Goal: Complete application form: Complete application form

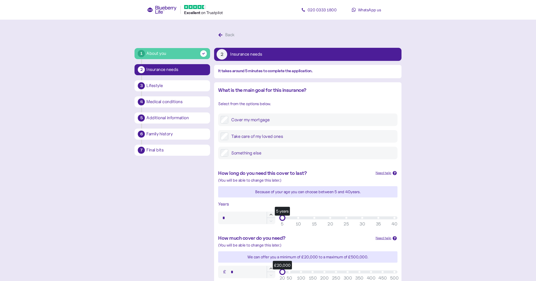
click at [317, 118] on label "Cover my mortgage" at bounding box center [311, 120] width 167 height 8
type input "**"
drag, startPoint x: 289, startPoint y: 216, endPoint x: 421, endPoint y: 217, distance: 131.8
click at [421, 217] on main "1 About you 2 Insurance needs 3 Lifestyle 4 Medical conditions 5 Additional inf…" at bounding box center [268, 210] width 536 height 420
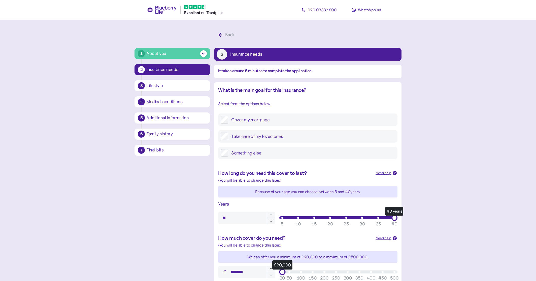
drag, startPoint x: 301, startPoint y: 200, endPoint x: 434, endPoint y: 198, distance: 132.8
click at [434, 198] on main "1 About you 2 Insurance needs 3 Lifestyle 4 Medical conditions 5 Additional inf…" at bounding box center [268, 210] width 536 height 420
type input "*******"
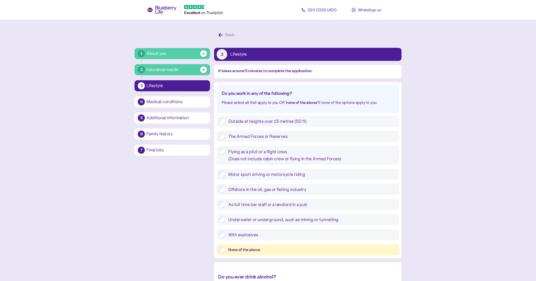
click at [249, 246] on div "None of the above" at bounding box center [308, 250] width 182 height 11
click at [271, 247] on div "None of the above" at bounding box center [312, 250] width 168 height 6
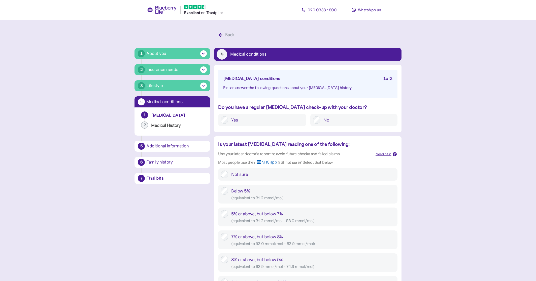
click at [295, 218] on div "( equivalent to 31.2 mmol/mol - 53.0 mmol/mol )" at bounding box center [313, 221] width 164 height 6
click at [260, 116] on label "Yes" at bounding box center [266, 120] width 76 height 8
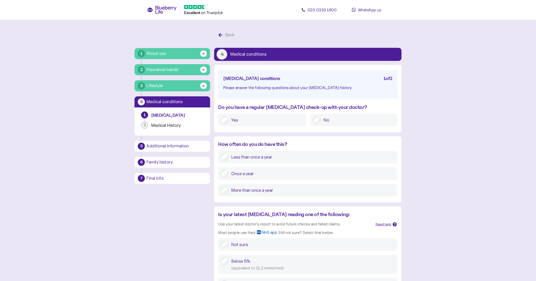
click at [253, 187] on label "More than once a year" at bounding box center [311, 191] width 167 height 8
click at [250, 265] on div "( equivalent to 31.2 mmol/mol )" at bounding box center [313, 268] width 164 height 6
type input "****"
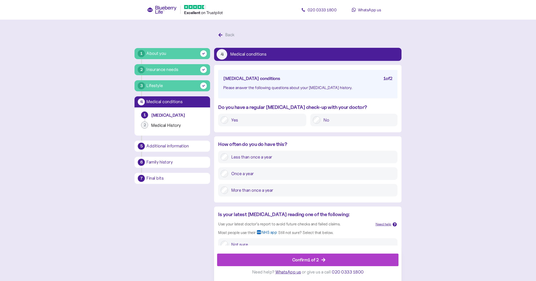
click at [266, 264] on div "Confirm 1 of 2" at bounding box center [309, 260] width 170 height 12
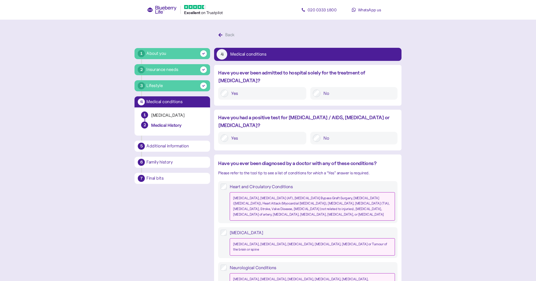
drag, startPoint x: 327, startPoint y: 89, endPoint x: 327, endPoint y: 119, distance: 29.2
click at [322, 87] on div "No" at bounding box center [353, 93] width 87 height 13
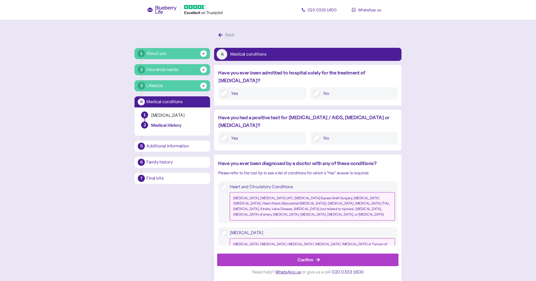
click at [303, 260] on div "Confirm" at bounding box center [306, 260] width 16 height 7
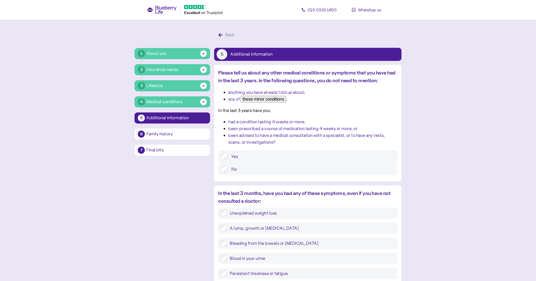
click at [333, 173] on label "No" at bounding box center [311, 170] width 167 height 8
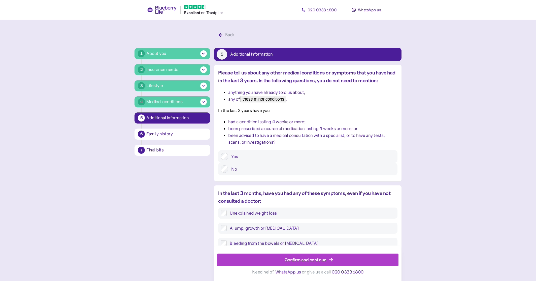
click at [322, 256] on span "Confirm and continue" at bounding box center [306, 260] width 42 height 12
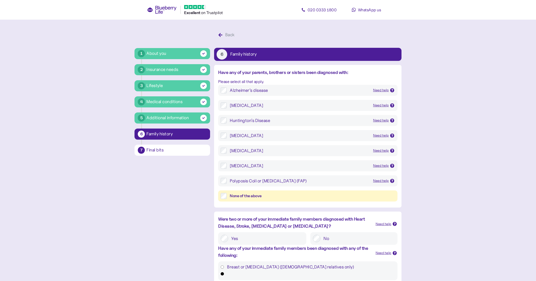
click at [321, 198] on div "None of the above" at bounding box center [312, 196] width 165 height 6
click at [321, 240] on label "No" at bounding box center [358, 239] width 74 height 8
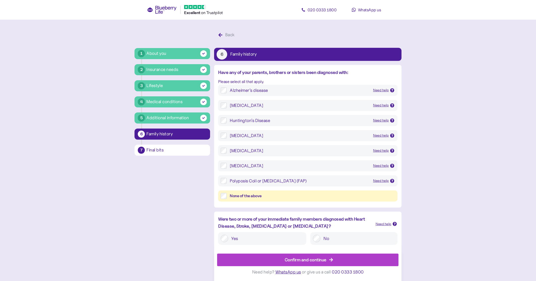
click at [299, 258] on div "Confirm and continue" at bounding box center [306, 260] width 42 height 7
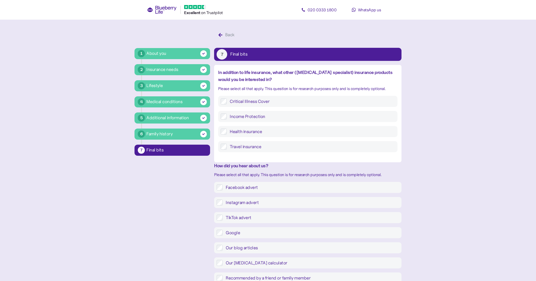
type input "**********"
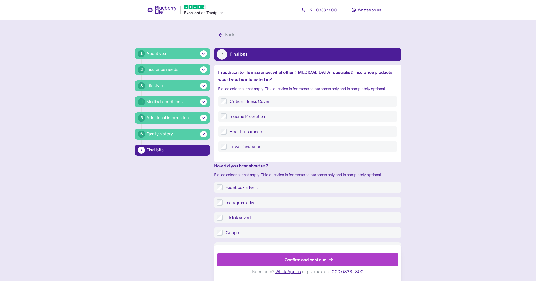
click at [296, 256] on span "Confirm and continue" at bounding box center [306, 260] width 42 height 12
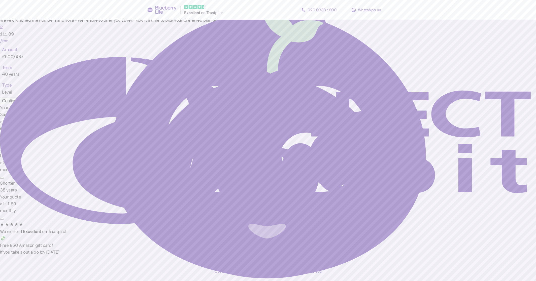
click at [21, 104] on button "Continue" at bounding box center [10, 101] width 21 height 7
type input "**********"
